Goal: Task Accomplishment & Management: Manage account settings

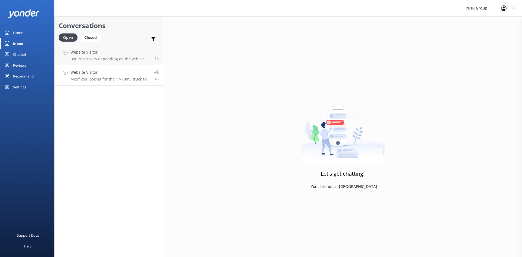
click at [89, 76] on div "Website Visitor Me: If you looking for the 17-19m3 truck to 21m3 truck it will …" at bounding box center [109, 75] width 79 height 12
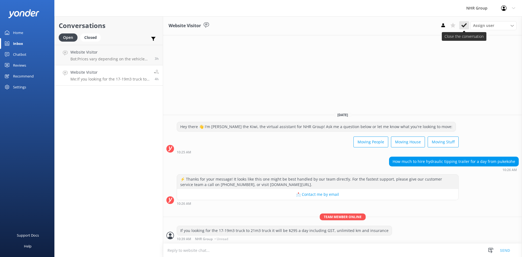
click at [462, 26] on use at bounding box center [463, 25] width 5 height 4
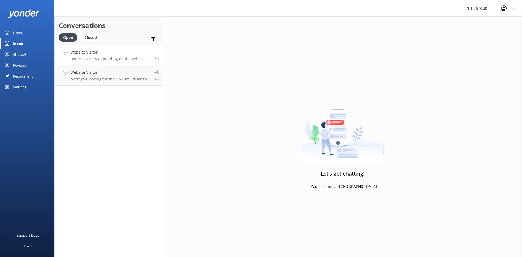
click at [110, 53] on h4 "Website Visitor" at bounding box center [110, 52] width 80 height 6
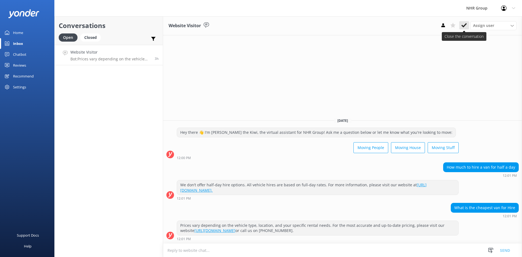
click at [463, 25] on icon at bounding box center [463, 25] width 5 height 5
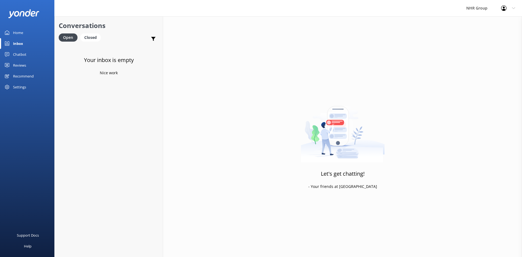
click at [29, 33] on link "Home" at bounding box center [27, 32] width 54 height 11
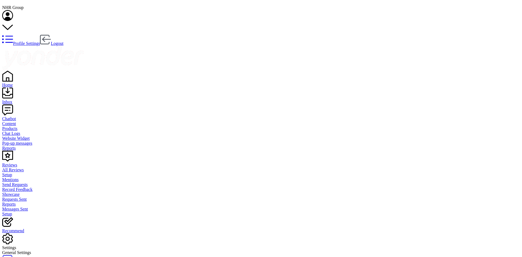
click at [15, 83] on div "Home" at bounding box center [261, 85] width 518 height 5
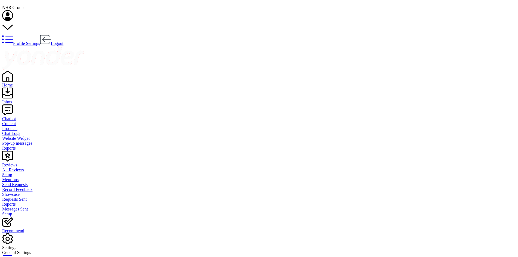
click at [11, 95] on link "Inbox" at bounding box center [258, 100] width 513 height 10
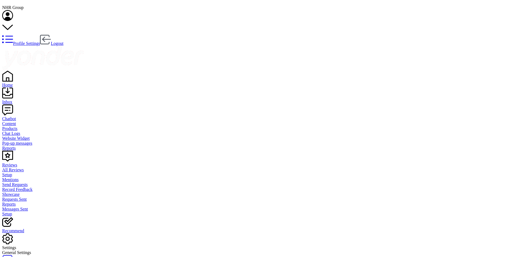
click at [12, 78] on link "Home" at bounding box center [261, 83] width 518 height 10
